Goal: Task Accomplishment & Management: Manage account settings

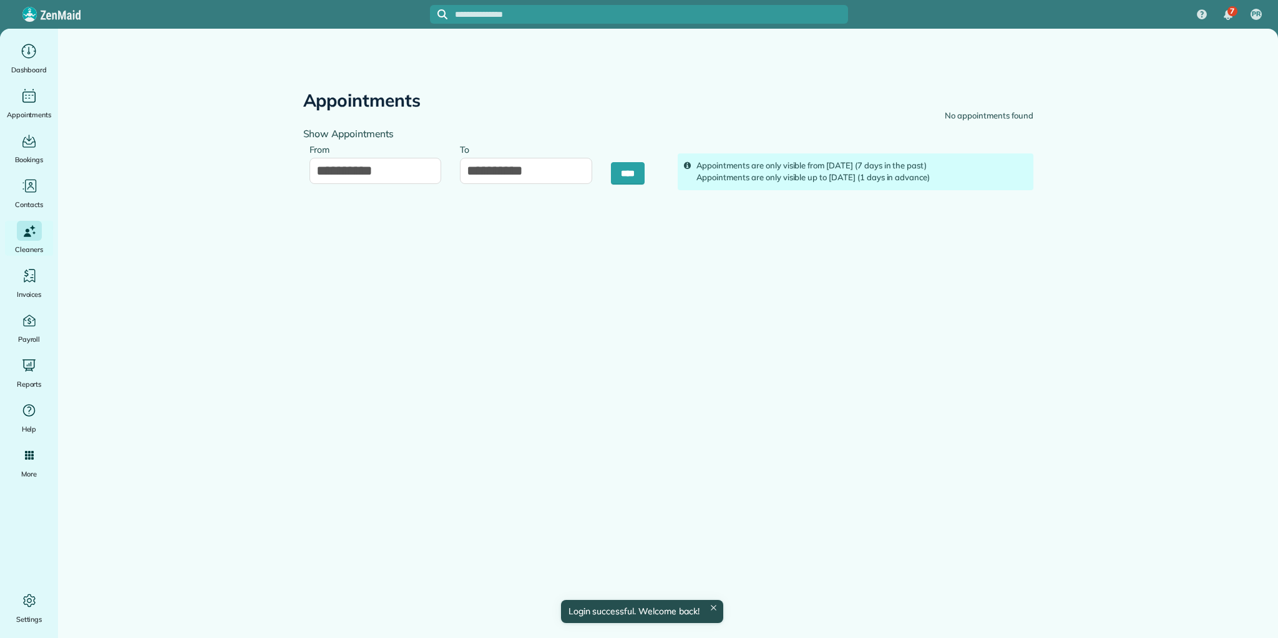
type input "**********"
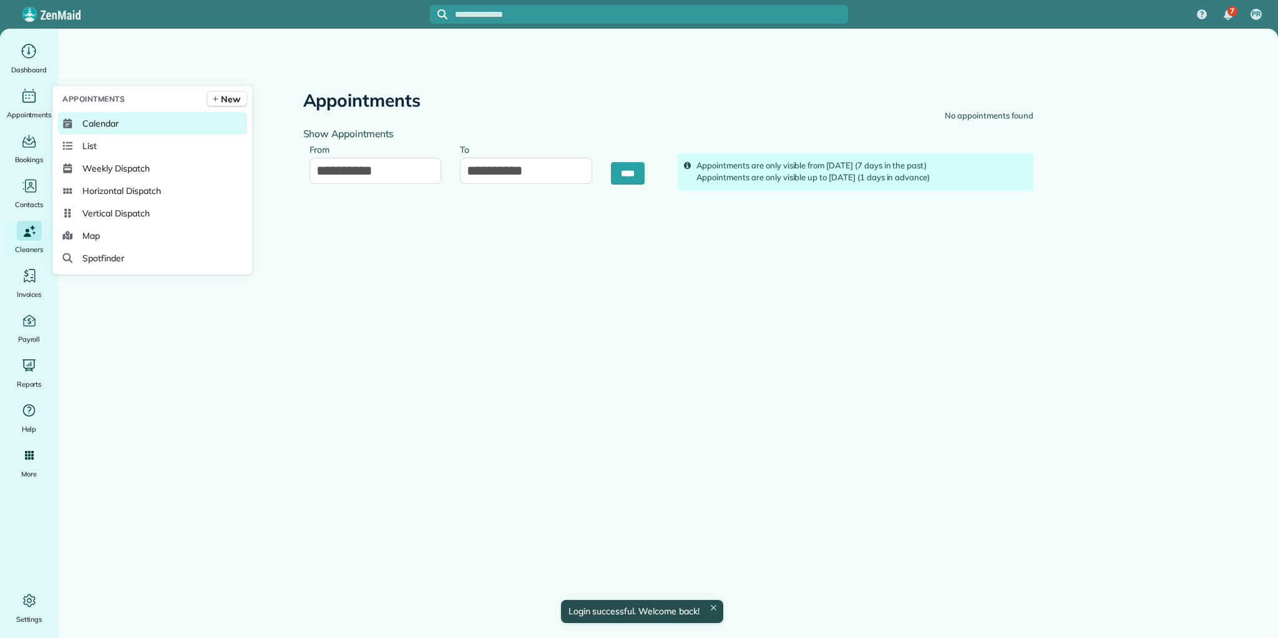
click at [104, 122] on span "Calendar" at bounding box center [100, 123] width 36 height 12
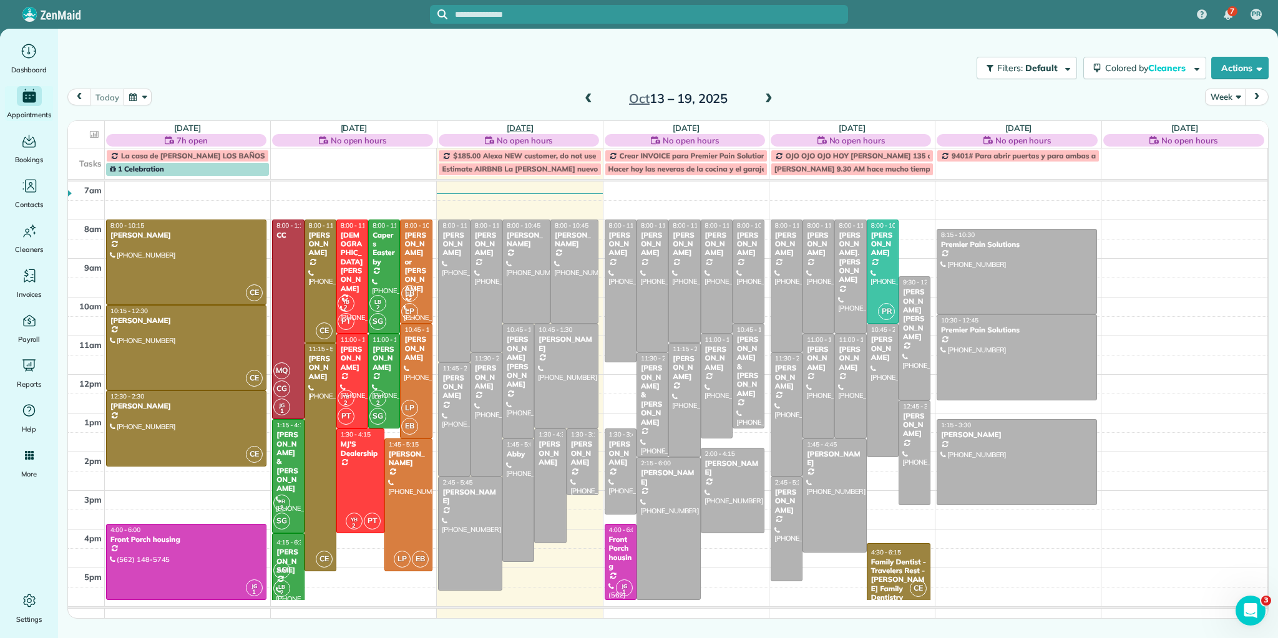
click at [522, 125] on link "Wed 10/15" at bounding box center [520, 128] width 27 height 10
click at [695, 126] on link "[DATE]" at bounding box center [686, 128] width 27 height 10
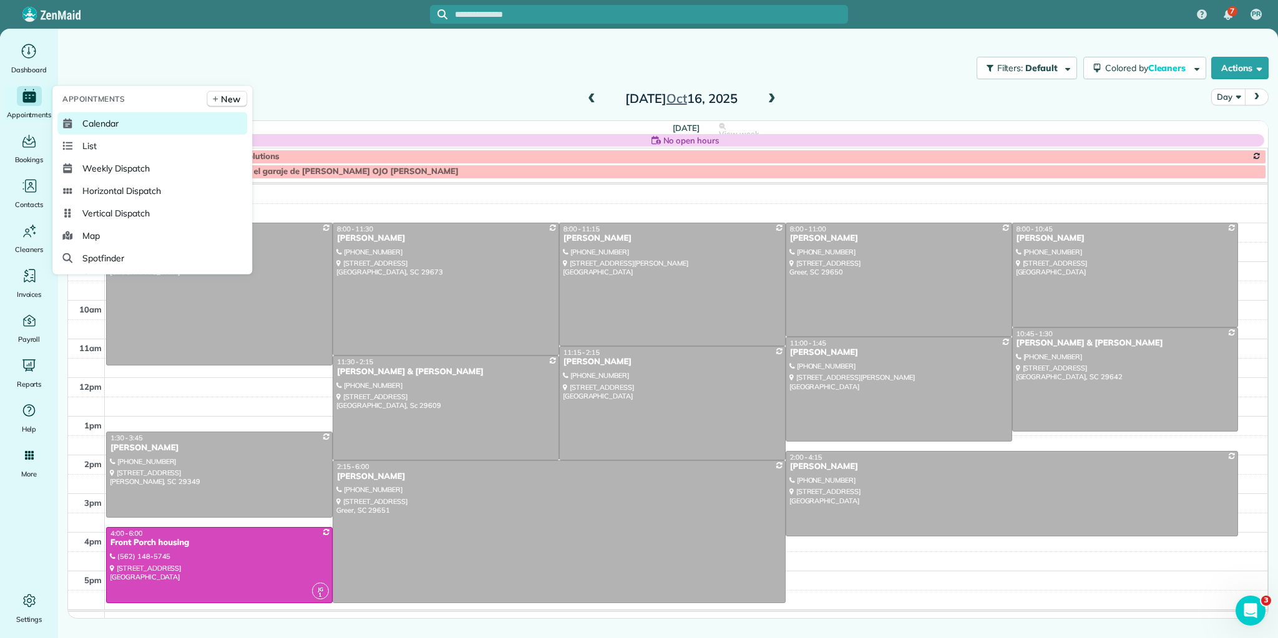
click at [102, 124] on span "Calendar" at bounding box center [100, 123] width 36 height 12
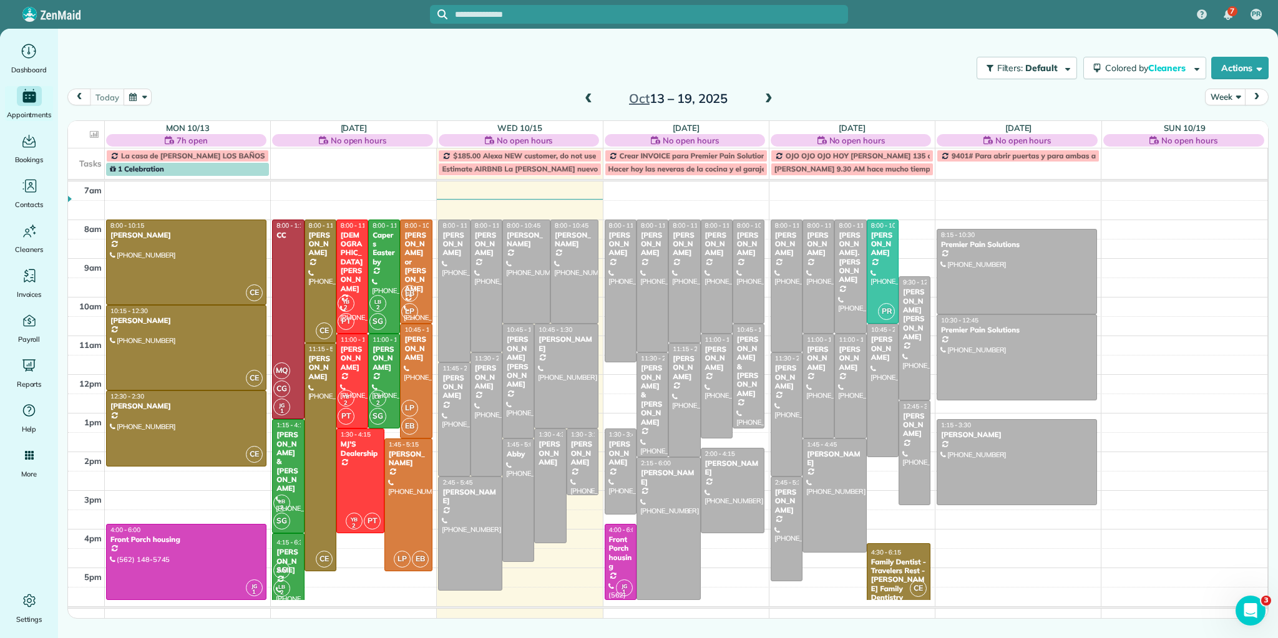
click at [505, 53] on div "Filters: Default Colored by Cleaners Color by Cleaner Color by Team Color by St…" at bounding box center [668, 67] width 1220 height 41
click at [512, 125] on link "Wed 10/15" at bounding box center [519, 128] width 45 height 10
click at [517, 125] on link "Wed 10/15" at bounding box center [519, 128] width 45 height 10
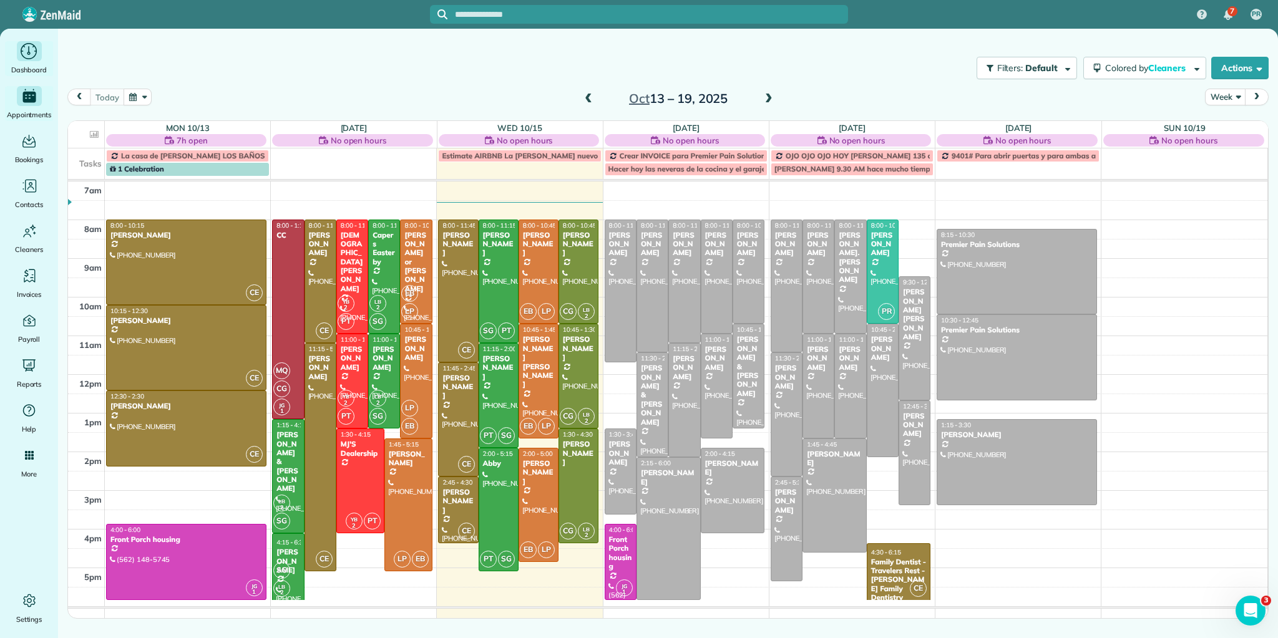
click at [27, 51] on icon "Main" at bounding box center [28, 51] width 19 height 19
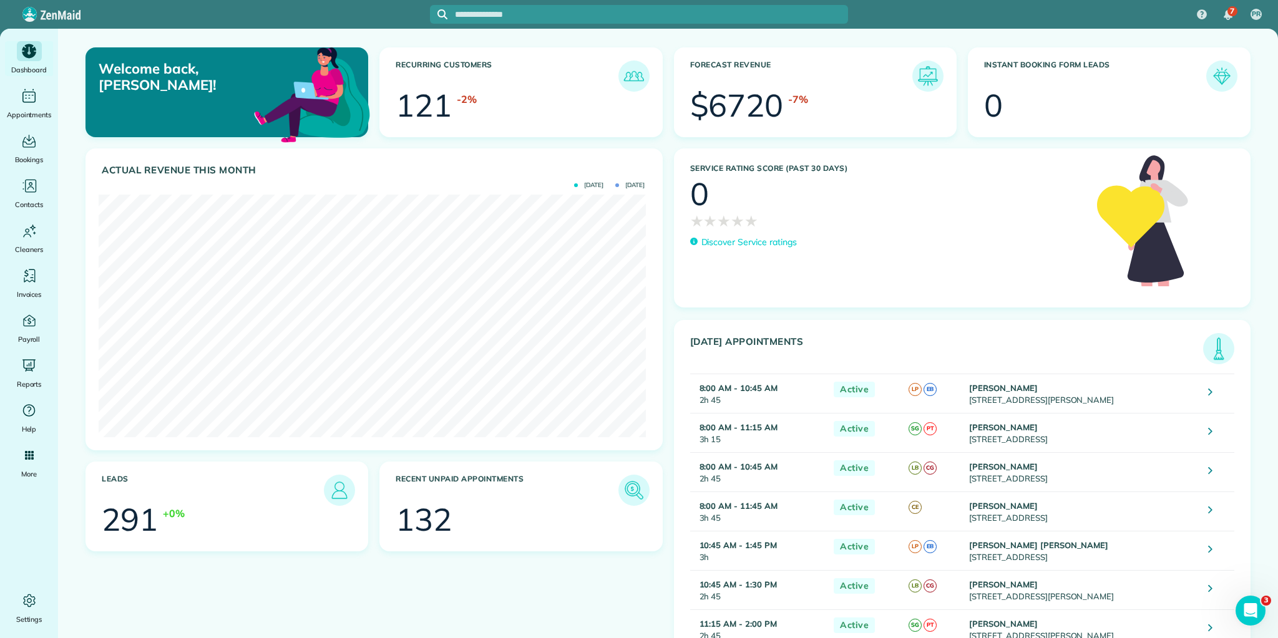
click at [1212, 346] on img at bounding box center [1218, 348] width 29 height 29
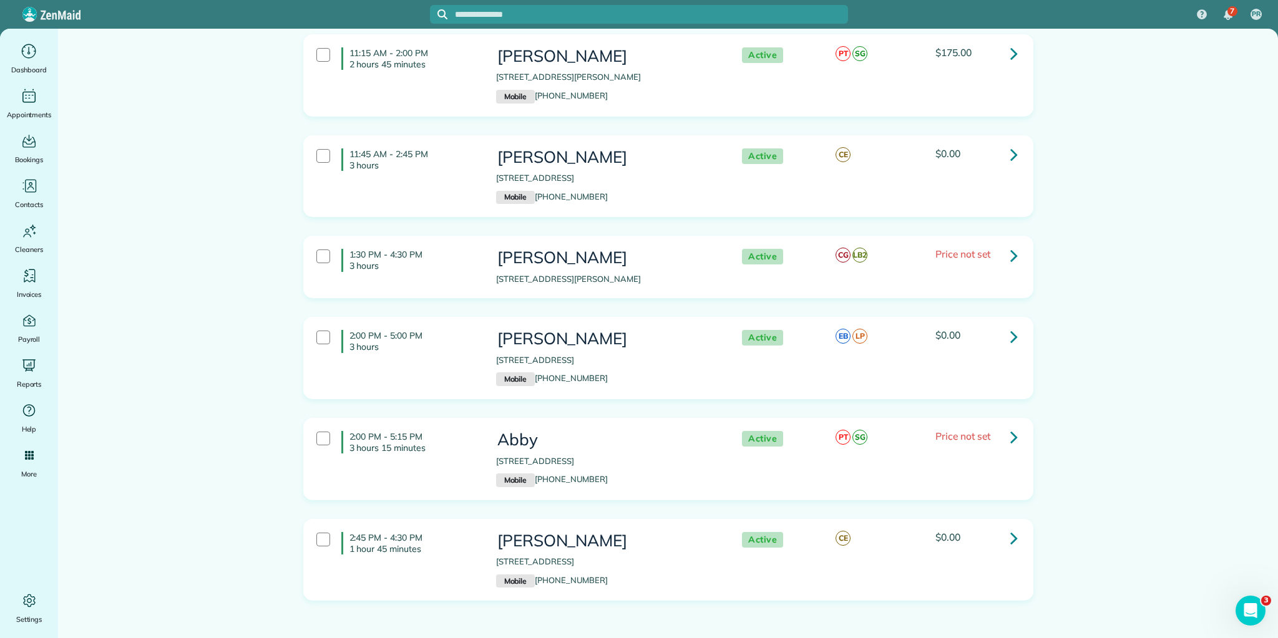
scroll to position [737, 0]
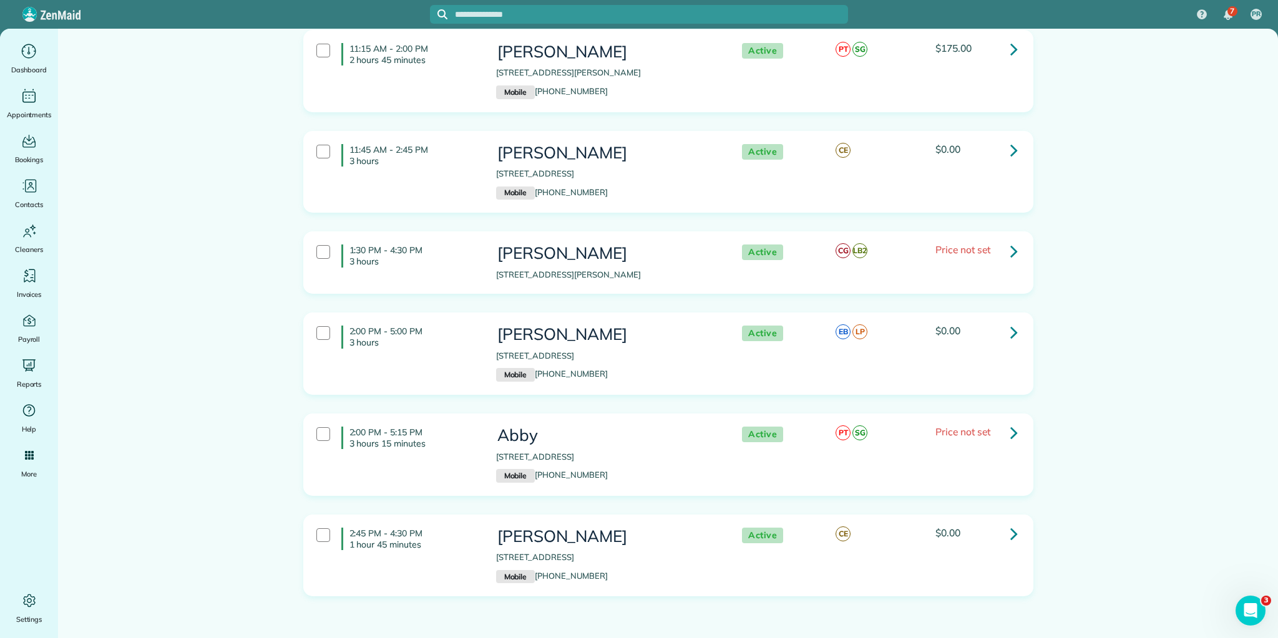
drag, startPoint x: 346, startPoint y: 161, endPoint x: 1077, endPoint y: 622, distance: 864.5
click at [1096, 638] on html "7 PR Dashboard Appointments Bookings Contacts Cleaners Invoices Payroll Reports…" at bounding box center [639, 319] width 1278 height 638
copy div "8:00 AM - 10:45 AM 2 hours 45 minutes Carrie Norell 104 Linwood Court Simpsonvi…"
click at [1001, 238] on link at bounding box center [1013, 250] width 25 height 25
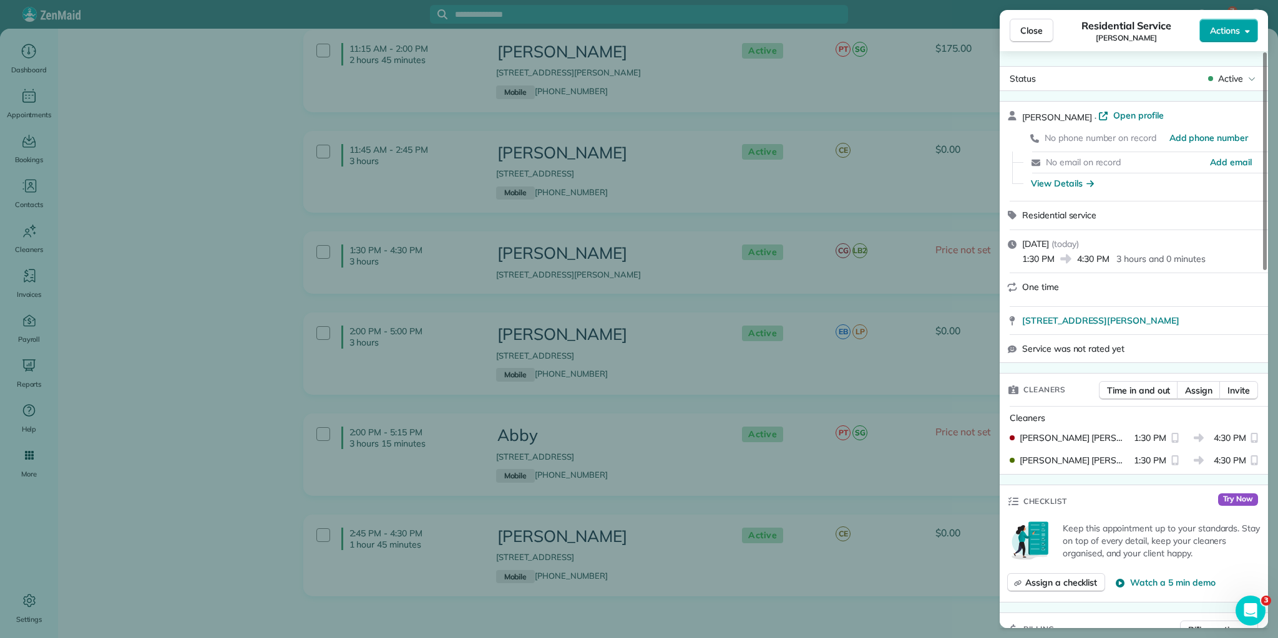
click at [1243, 30] on button "Actions" at bounding box center [1228, 31] width 59 height 24
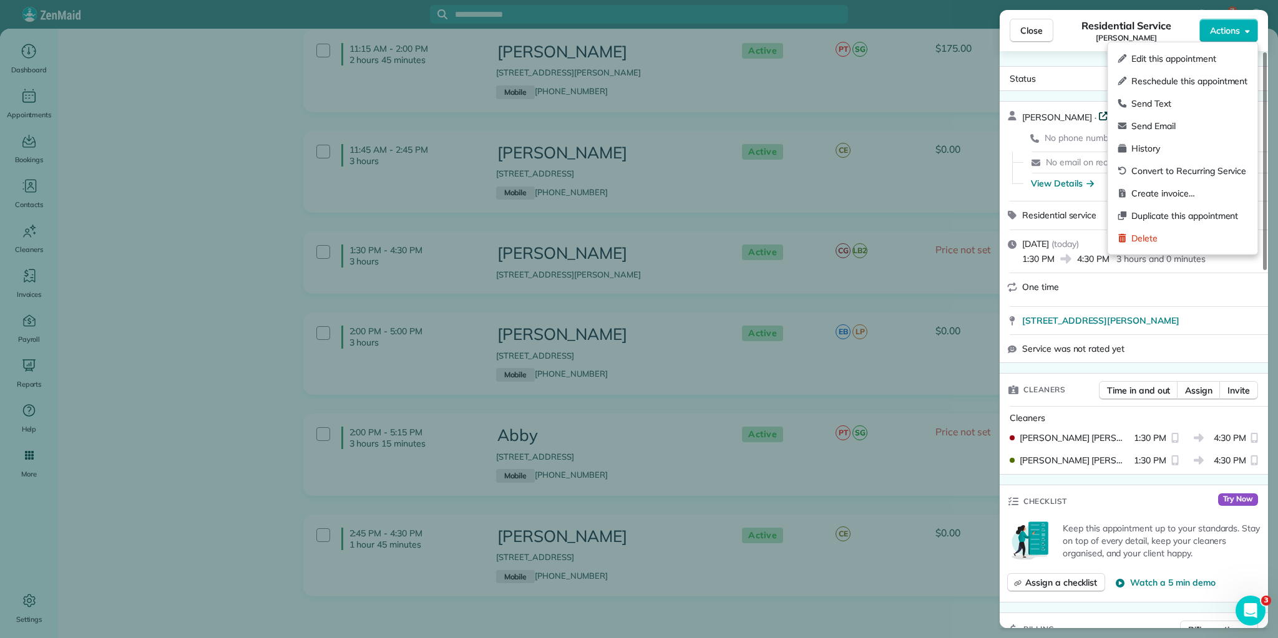
click at [1113, 113] on span "Open profile" at bounding box center [1138, 115] width 51 height 12
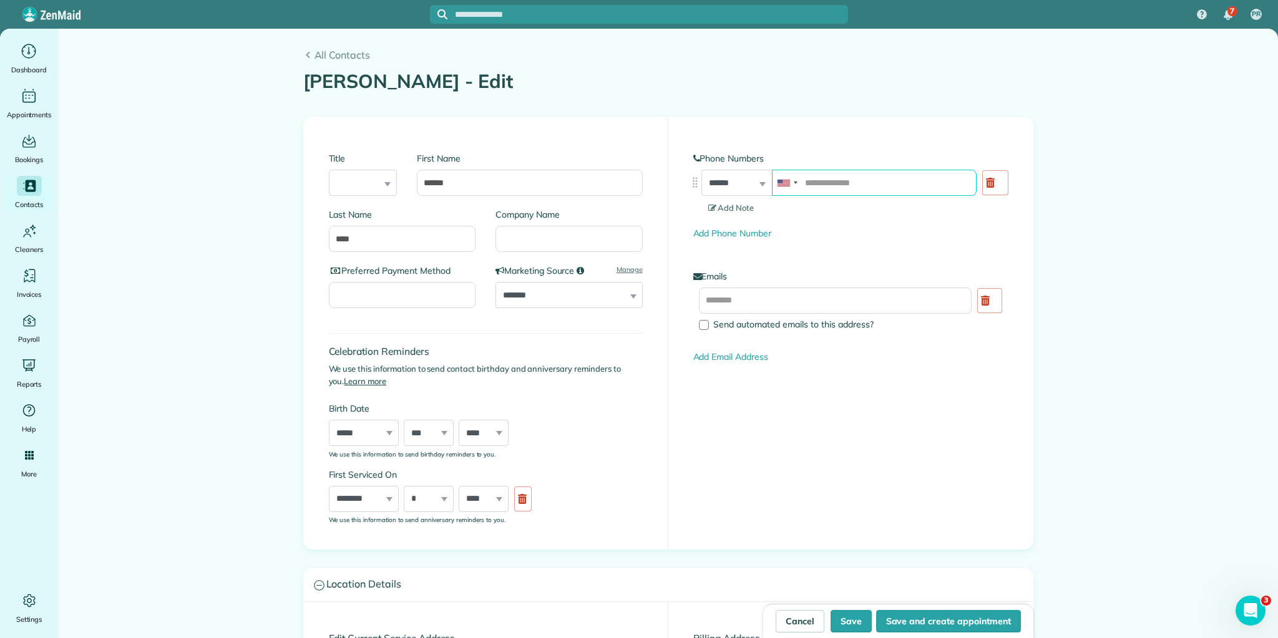
click at [859, 181] on input "tel" at bounding box center [874, 183] width 205 height 26
click at [859, 623] on button "Save" at bounding box center [850, 621] width 41 height 22
type input "**********"
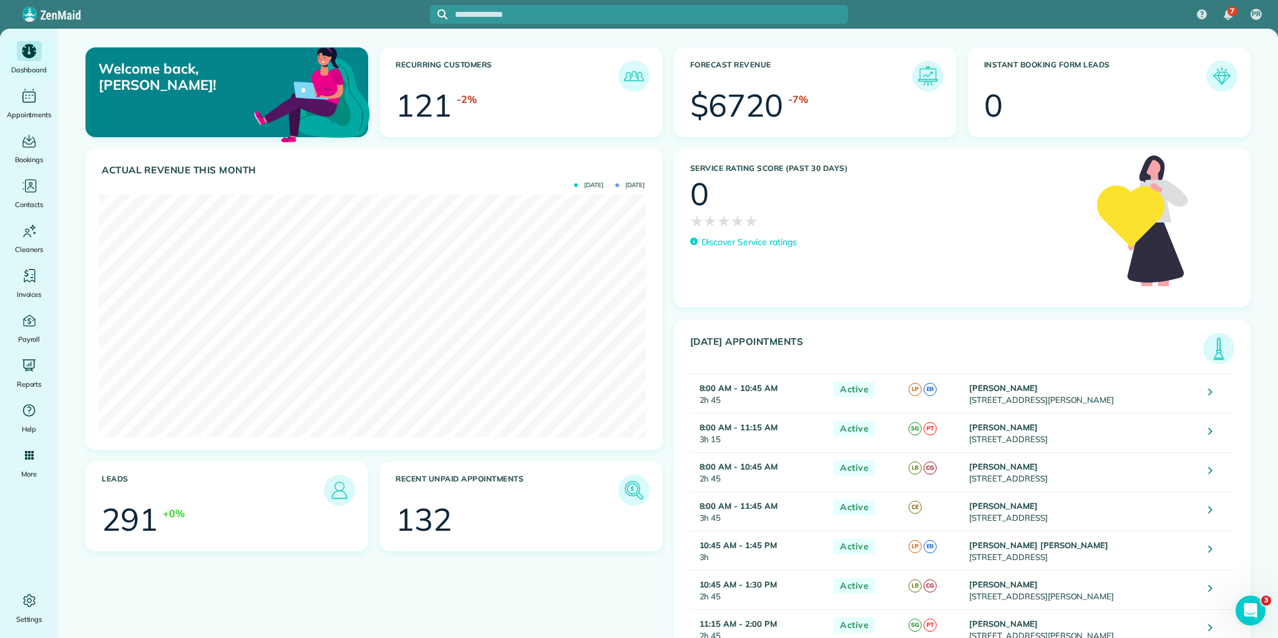
click at [1215, 348] on img at bounding box center [1218, 348] width 29 height 29
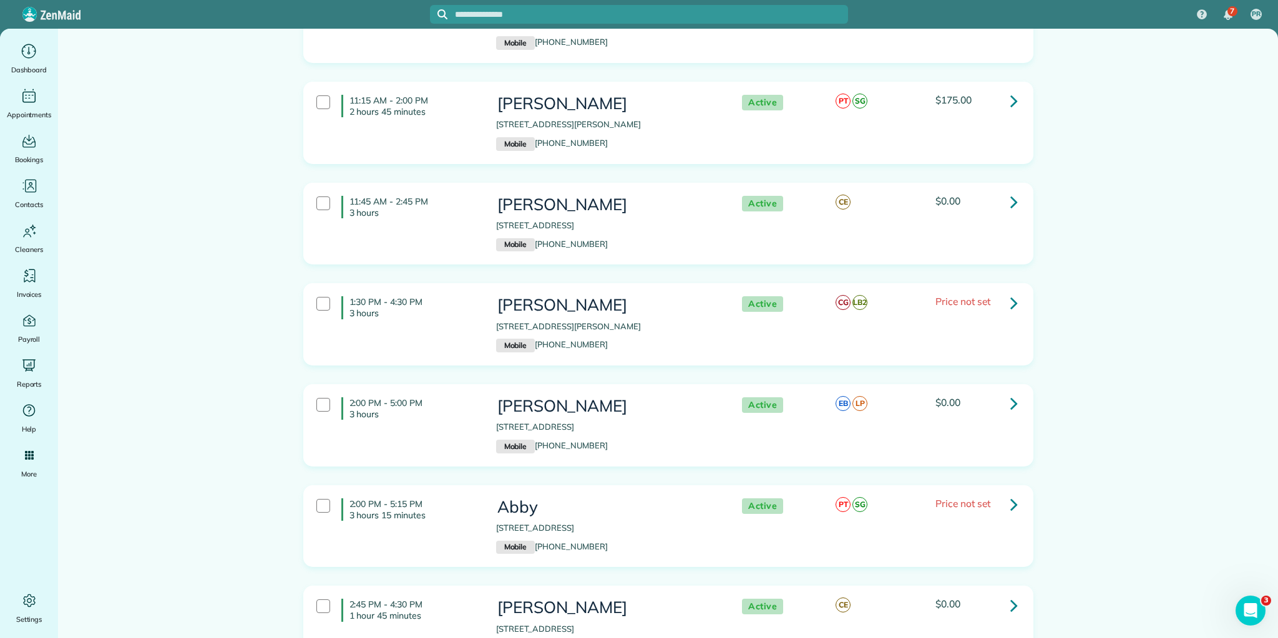
scroll to position [757, 0]
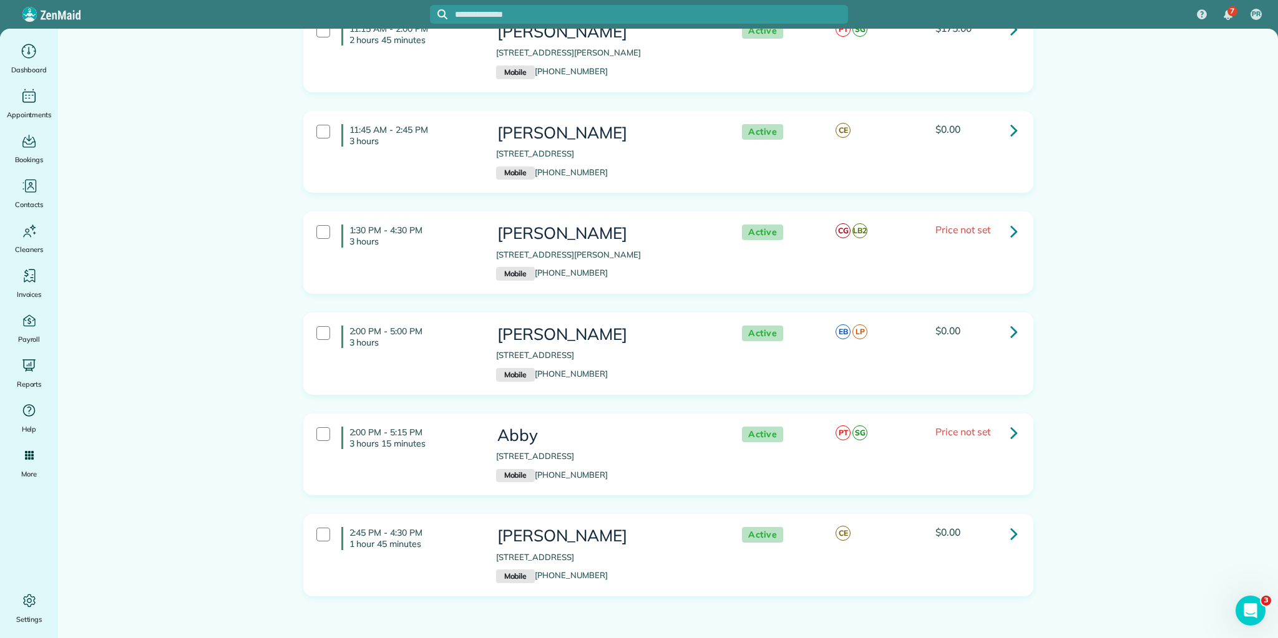
drag, startPoint x: 346, startPoint y: 158, endPoint x: 1277, endPoint y: 658, distance: 1056.8
click at [1277, 638] on html "7 PR Dashboard Appointments Bookings Contacts Cleaners Invoices Payroll Reports…" at bounding box center [639, 319] width 1278 height 638
copy div "8:00 AM - 10:45 AM 2 hours 45 minutes Carrie Norell 104 Linwood Court Simpsonvi…"
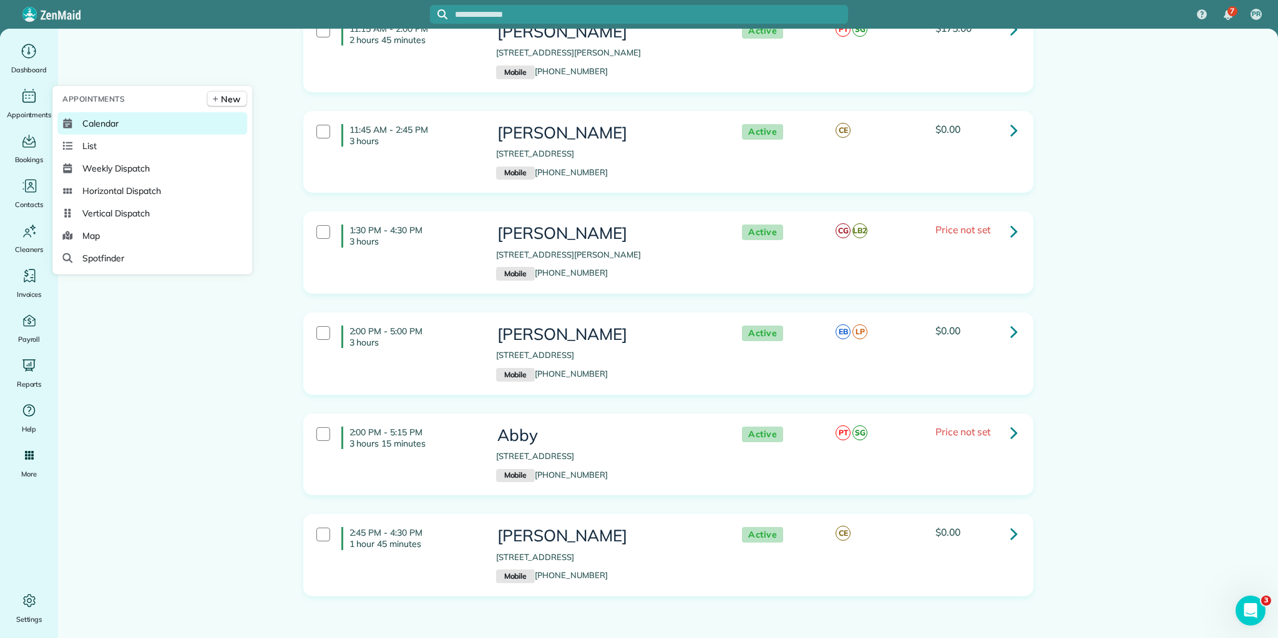
click at [109, 125] on span "Calendar" at bounding box center [100, 123] width 36 height 12
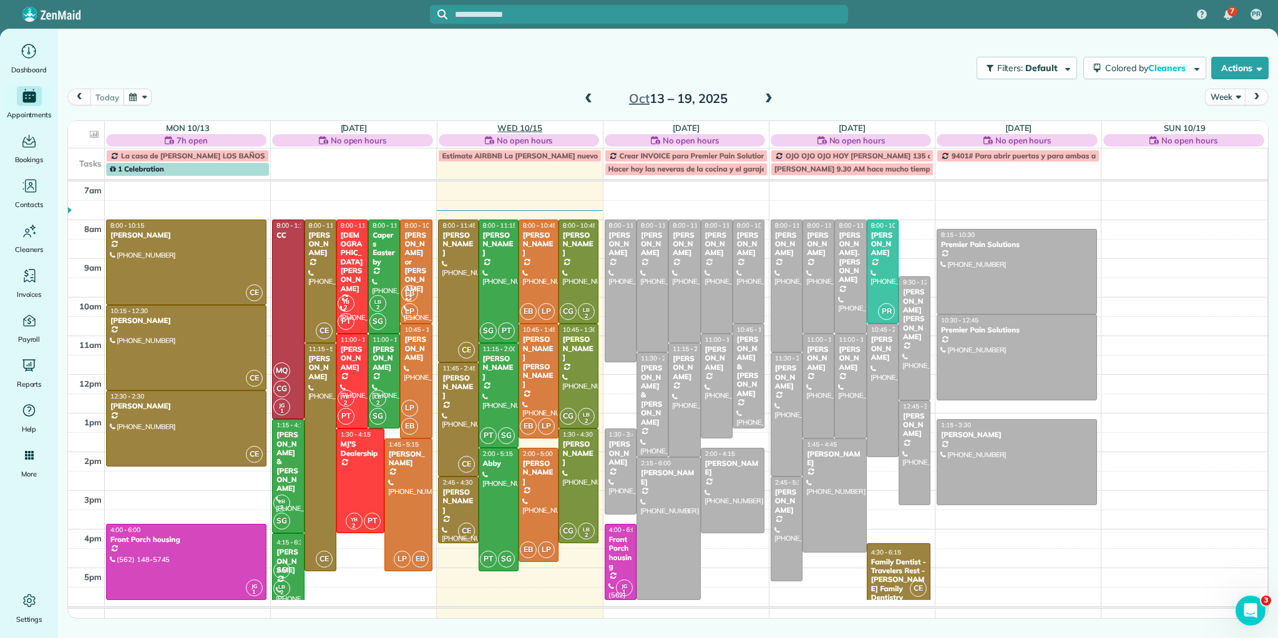
click at [518, 124] on link "Wed 10/15" at bounding box center [519, 128] width 45 height 10
